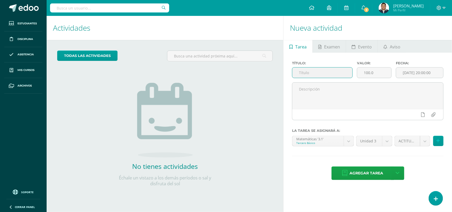
click at [319, 72] on input "text" at bounding box center [323, 73] width 60 height 10
type input "Actividad No. 1 "Funciones Logarítmicas""
type input "5.5"
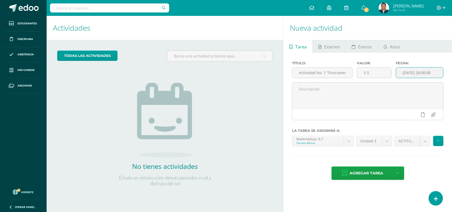
click at [423, 74] on input "[DATE] 20:00:00" at bounding box center [420, 73] width 47 height 10
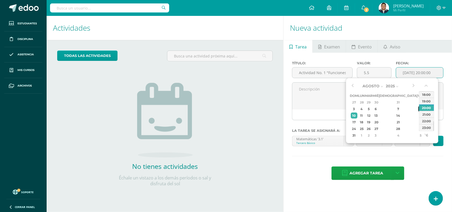
click at [419, 108] on div "8" at bounding box center [421, 109] width 5 height 6
click at [430, 95] on div "14:00" at bounding box center [427, 94] width 15 height 7
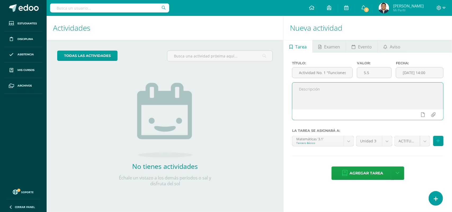
click at [385, 100] on textarea at bounding box center [368, 96] width 151 height 27
click at [429, 73] on input "2025-08-08 14:00" at bounding box center [420, 73] width 47 height 10
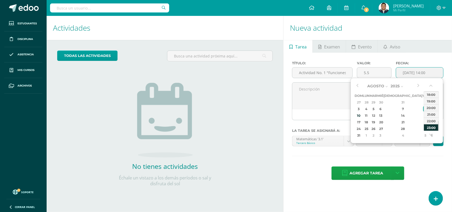
click at [434, 126] on div "23:00" at bounding box center [431, 127] width 15 height 7
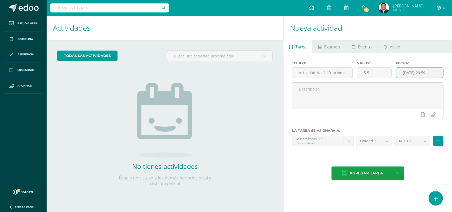
type input "2025-08-08 23:59"
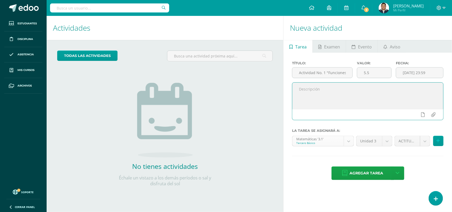
click at [347, 142] on body "Estudiantes Disciplina Asistencia Mis cursos Archivos Soporte Centro de ayuda Ú…" at bounding box center [226, 106] width 452 height 212
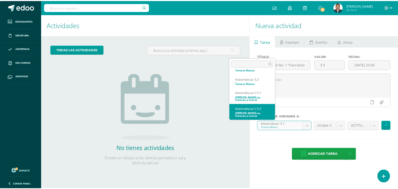
scroll to position [11, 0]
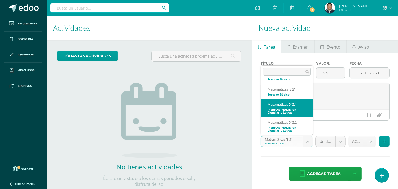
select select "34345"
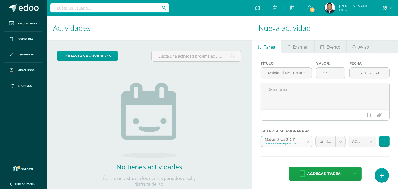
click at [370, 144] on body "Estudiantes Disciplina Asistencia Mis cursos Archivos Soporte Centro de ayuda Ú…" at bounding box center [199, 94] width 398 height 189
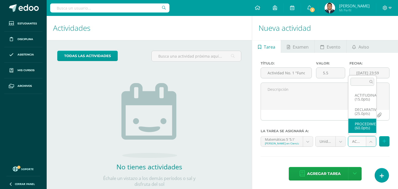
select select "34358"
click at [385, 142] on icon at bounding box center [383, 141] width 3 height 5
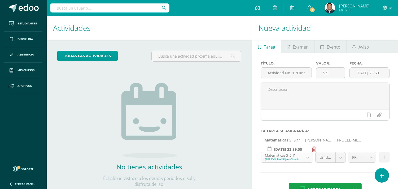
click at [305, 157] on body "Estudiantes Disciplina Asistencia Mis cursos Archivos Soporte Centro de ayuda Ú…" at bounding box center [199, 94] width 398 height 189
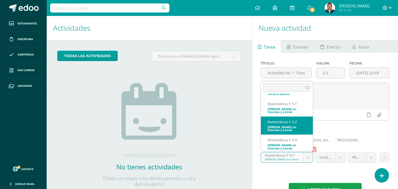
scroll to position [31, 0]
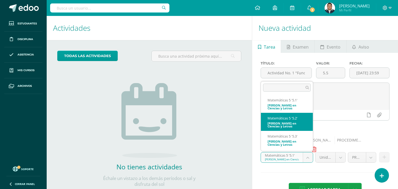
select select "34527"
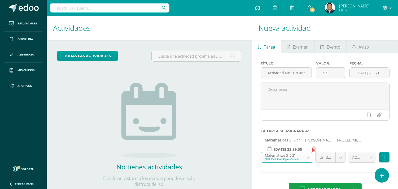
click at [370, 158] on body "Estudiantes Disciplina Asistencia Mis cursos Archivos Soporte Centro de ayuda Ú…" at bounding box center [199, 94] width 398 height 189
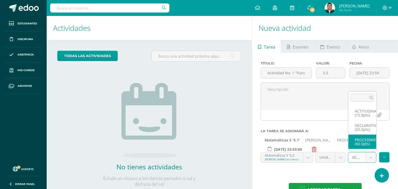
select select "34540"
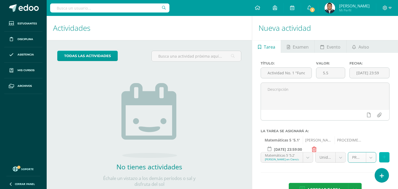
click at [388, 159] on button at bounding box center [384, 157] width 10 height 10
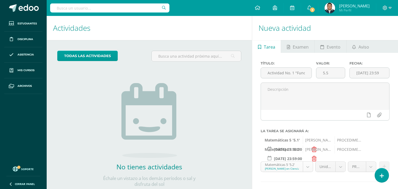
click at [303, 165] on body "Estudiantes Disciplina Asistencia Mis cursos Archivos Soporte Centro de ayuda Ú…" at bounding box center [199, 94] width 398 height 189
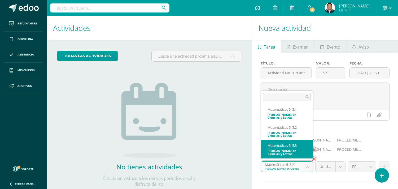
select select "34709"
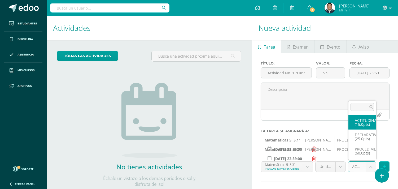
click at [373, 166] on body "Estudiantes Disciplina Asistencia Mis cursos Archivos Soporte Centro de ayuda Ú…" at bounding box center [199, 94] width 398 height 189
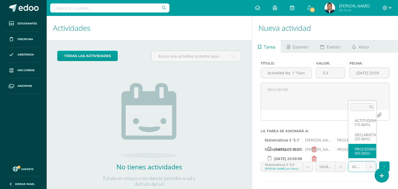
select select "34722"
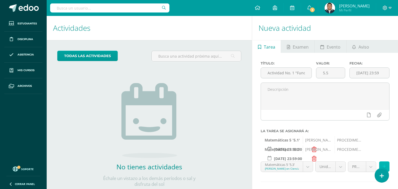
click at [384, 165] on icon at bounding box center [383, 166] width 3 height 5
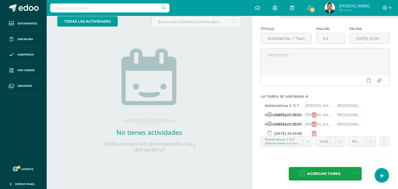
scroll to position [36, 0]
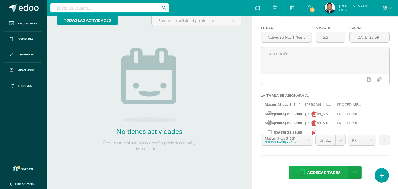
click at [320, 170] on span "Agregar tarea" at bounding box center [324, 172] width 34 height 13
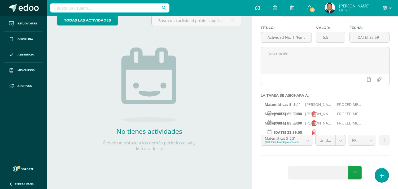
click at [30, 12] on span at bounding box center [29, 8] width 20 height 8
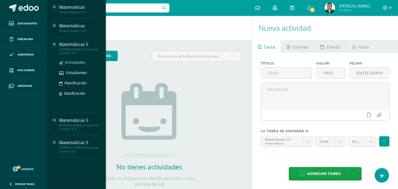
click at [74, 61] on span "Actividades" at bounding box center [75, 62] width 20 height 5
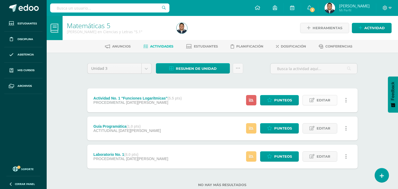
click at [332, 102] on link "Editar" at bounding box center [319, 100] width 35 height 10
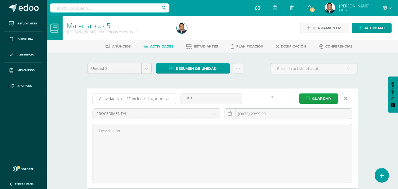
click at [115, 97] on input "Actividad No. 1 "Funciones Logarítmicas"" at bounding box center [134, 98] width 83 height 10
type input "Actividad en Aleks No. 1 "Funciones Logarítmicas""
click at [318, 97] on span "Guardar" at bounding box center [321, 99] width 19 height 10
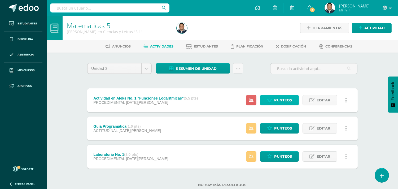
click at [289, 100] on span "Punteos" at bounding box center [283, 100] width 18 height 10
